Goal: Task Accomplishment & Management: Use online tool/utility

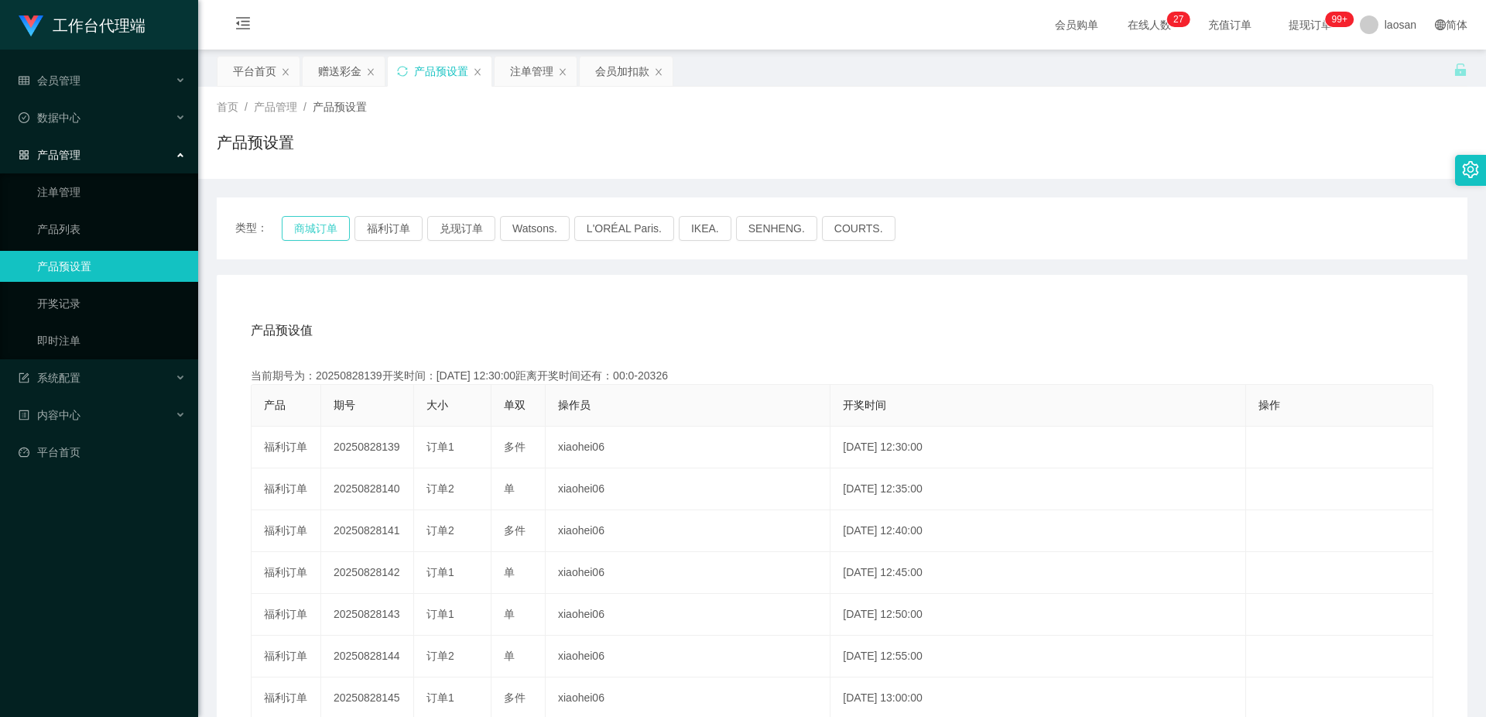
click at [326, 231] on button "商城订单" at bounding box center [316, 228] width 68 height 25
click at [505, 317] on div "产品预设值 添加期号" at bounding box center [842, 330] width 1183 height 43
click at [532, 75] on div "注单管理" at bounding box center [531, 71] width 43 height 29
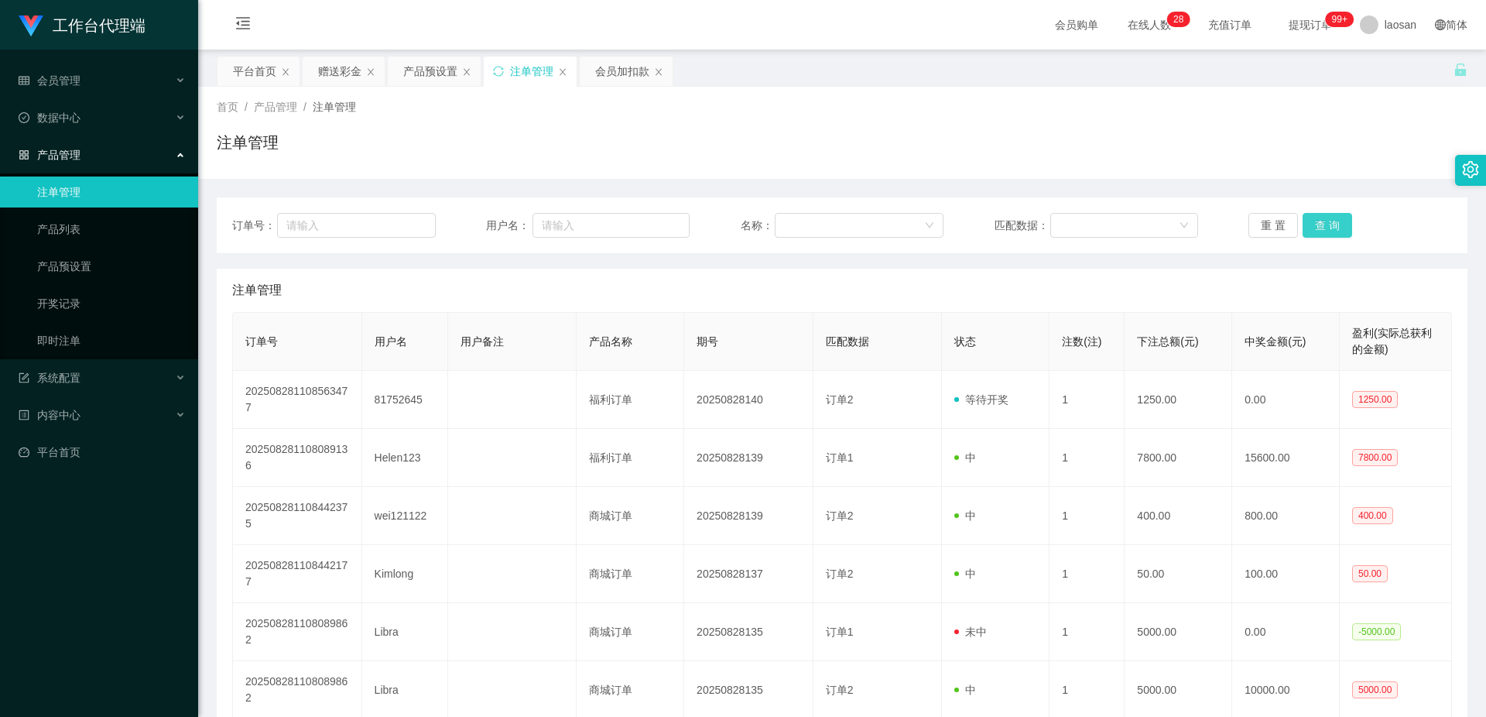
click at [1316, 224] on button "查 询" at bounding box center [1328, 225] width 50 height 25
click at [1316, 224] on button "查 询" at bounding box center [1336, 225] width 67 height 25
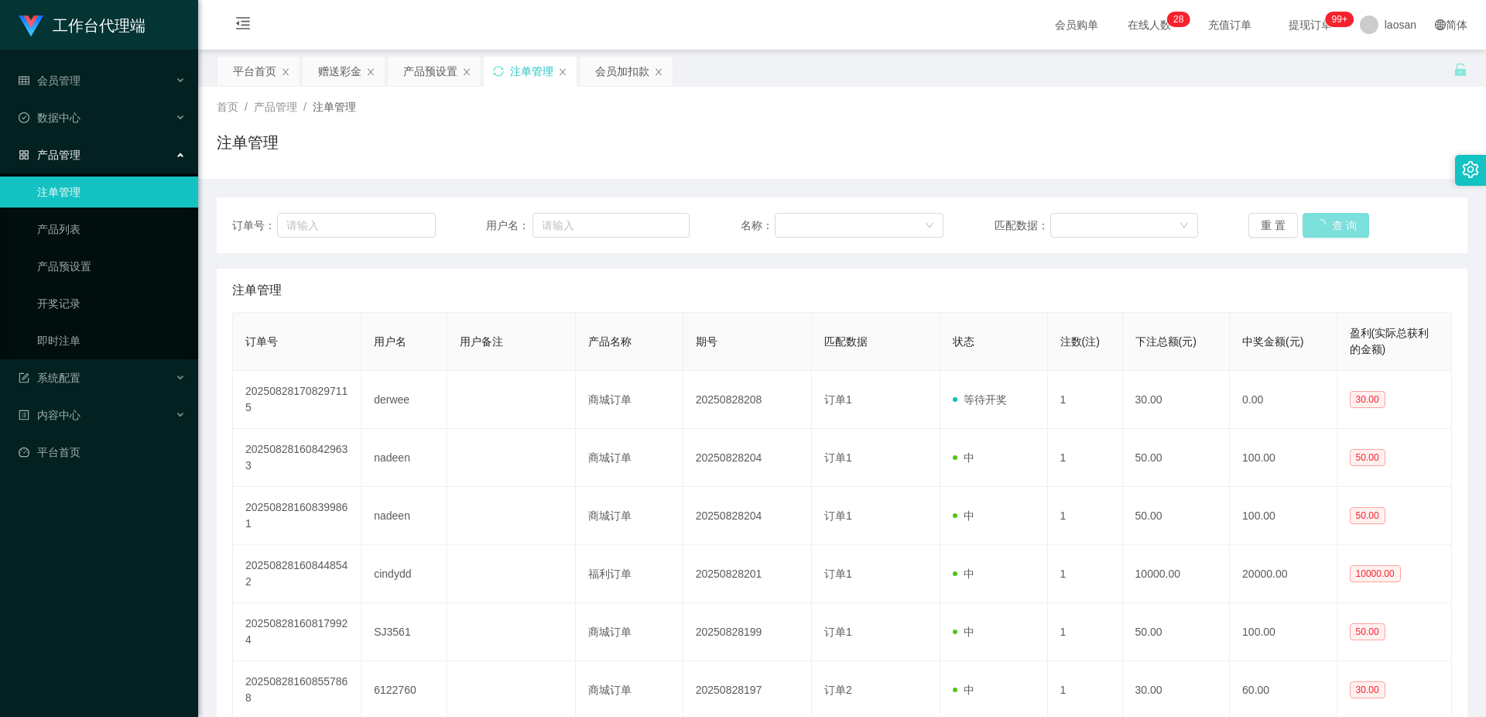
click at [1316, 224] on button "查 询" at bounding box center [1336, 225] width 67 height 25
click at [1316, 224] on div "重 置 查 询" at bounding box center [1351, 225] width 204 height 25
click at [1312, 218] on button "查 询" at bounding box center [1328, 225] width 50 height 25
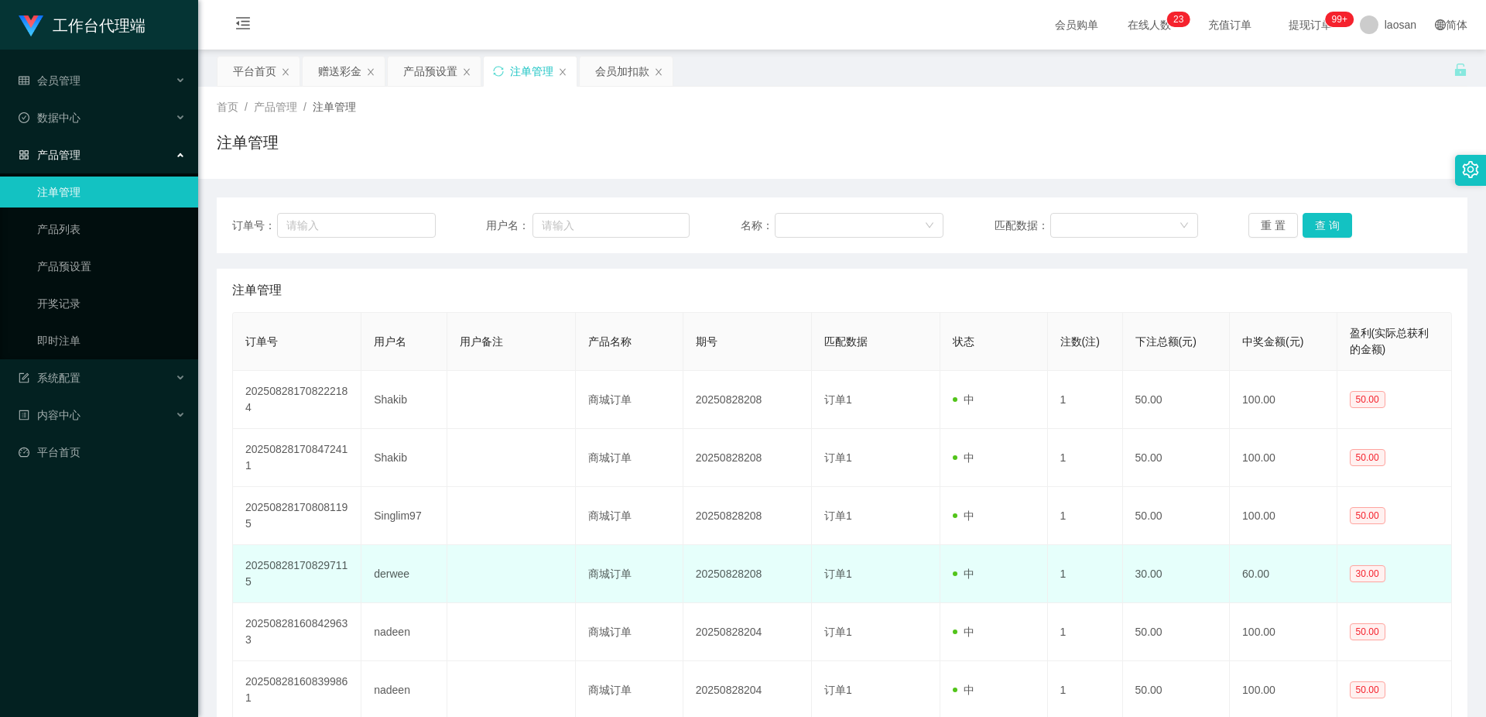
click at [396, 574] on td "derwee" at bounding box center [404, 574] width 86 height 58
copy td "derwee"
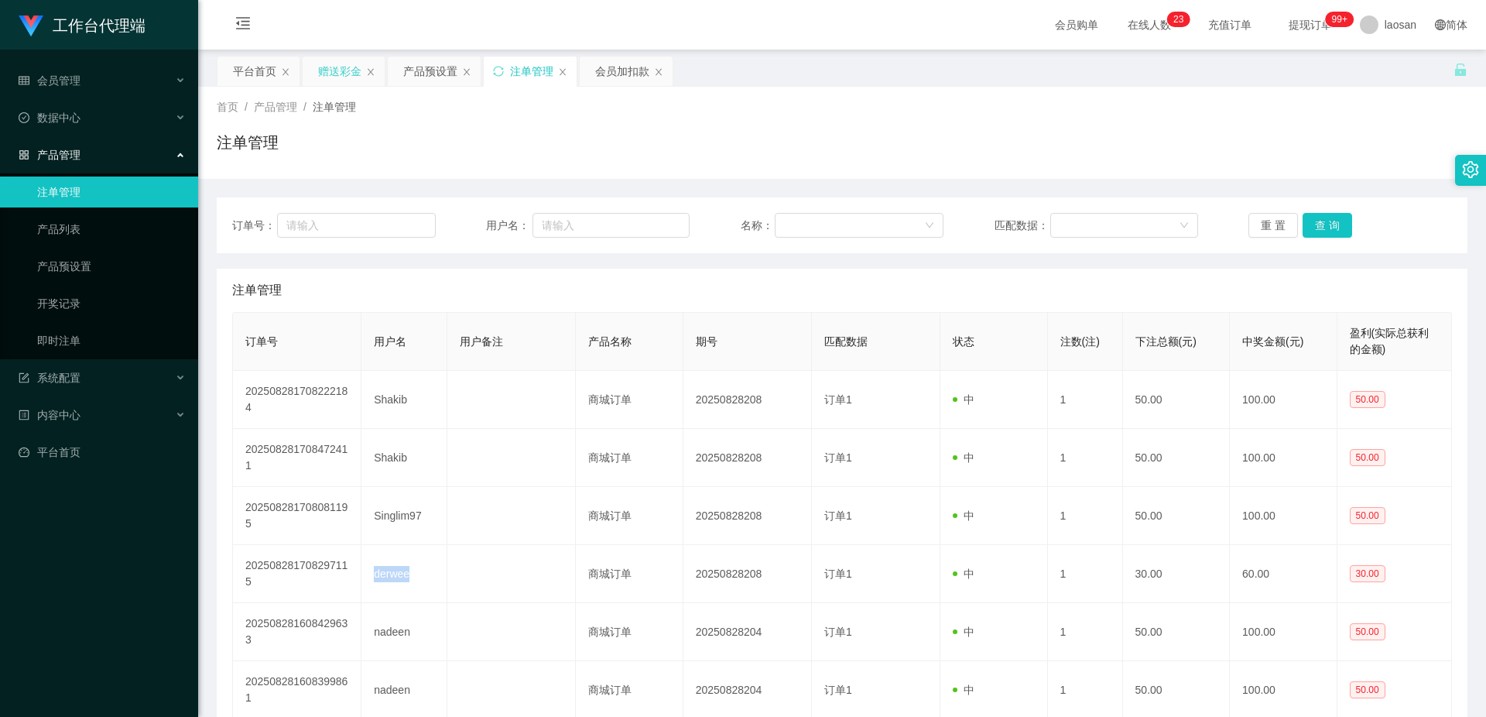
click at [346, 68] on div "赠送彩金" at bounding box center [339, 71] width 43 height 29
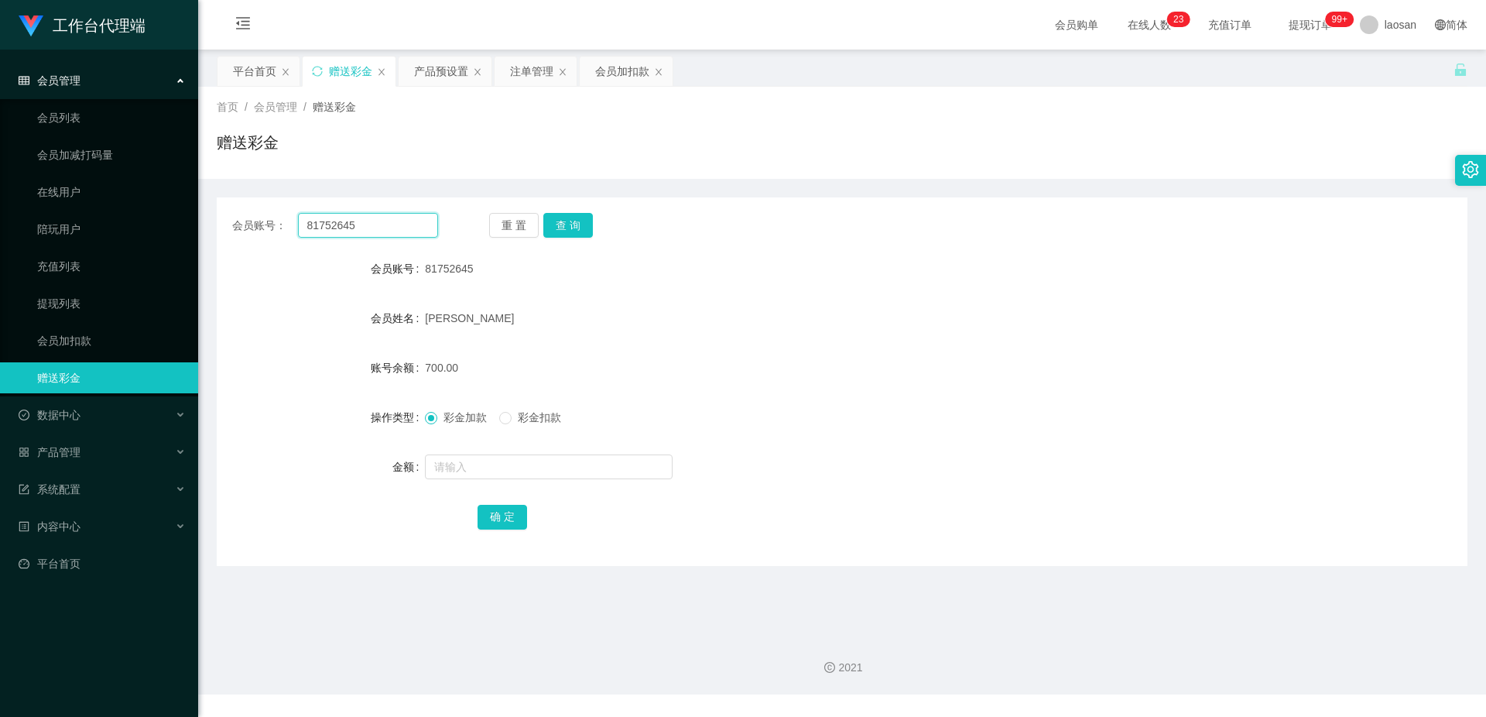
drag, startPoint x: 409, startPoint y: 226, endPoint x: 291, endPoint y: 221, distance: 118.6
click at [291, 221] on div "会员账号： 81752645" at bounding box center [335, 225] width 206 height 25
paste input "derwee"
type input "derwee"
click at [570, 219] on button "查 询" at bounding box center [568, 225] width 50 height 25
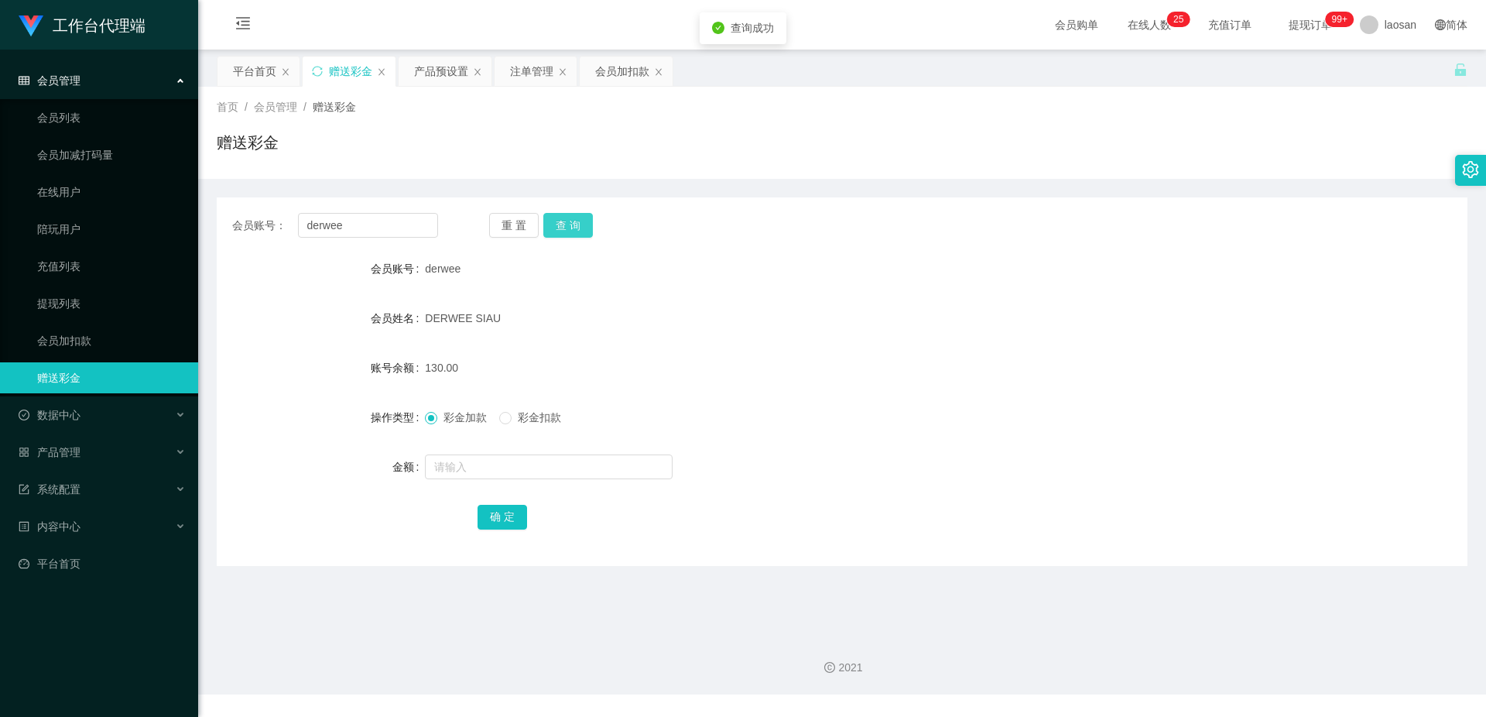
click at [570, 219] on button "查 询" at bounding box center [568, 225] width 50 height 25
click at [967, 329] on div "DERWEE SIAU" at bounding box center [790, 318] width 730 height 31
